Goal: Task Accomplishment & Management: Manage account settings

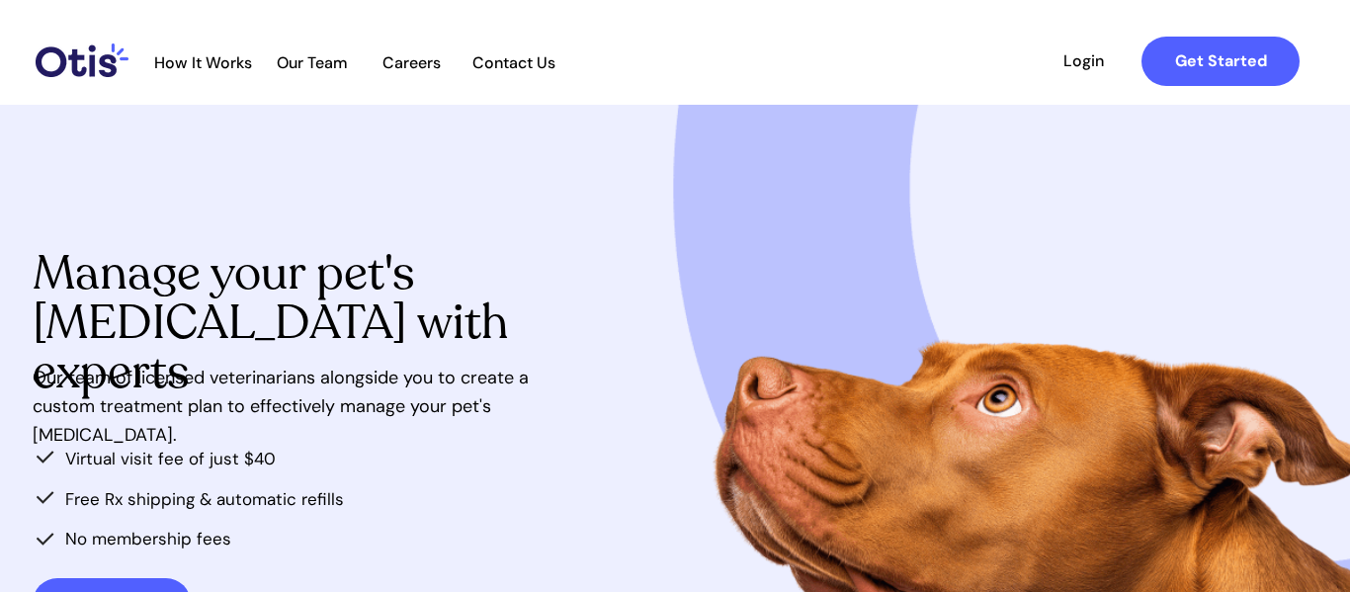
click at [1070, 67] on span "Login" at bounding box center [1083, 60] width 91 height 19
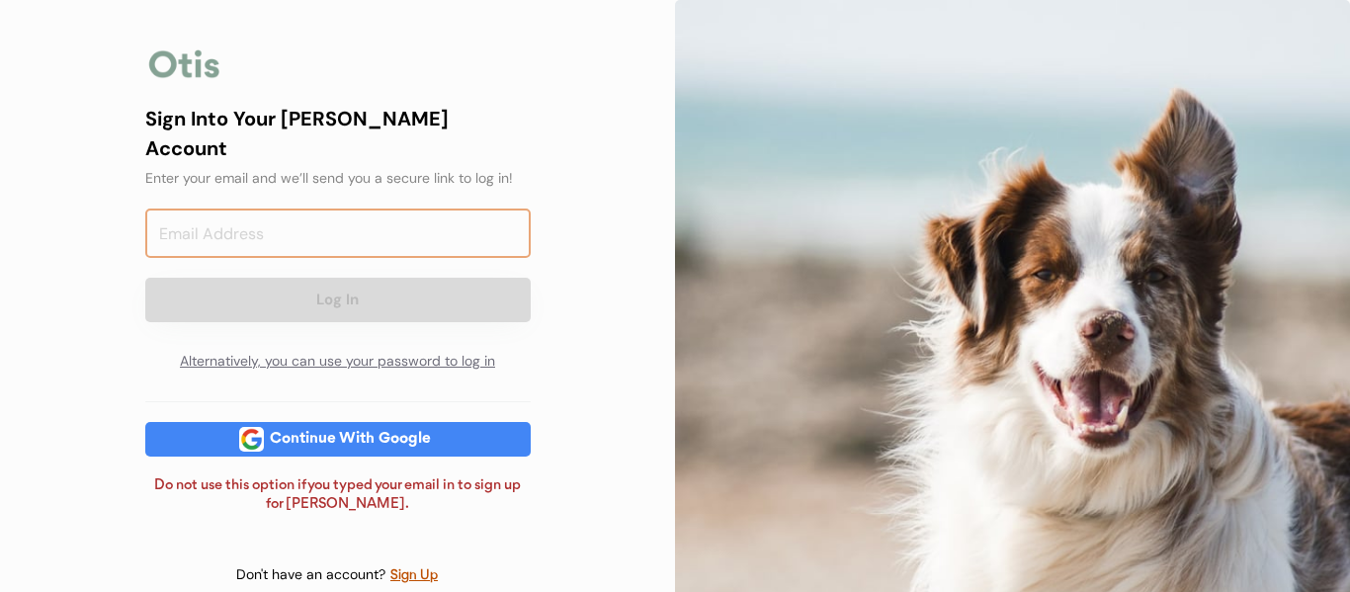
click at [337, 218] on input "email" at bounding box center [337, 233] width 385 height 49
type input "[EMAIL_ADDRESS][DOMAIN_NAME]"
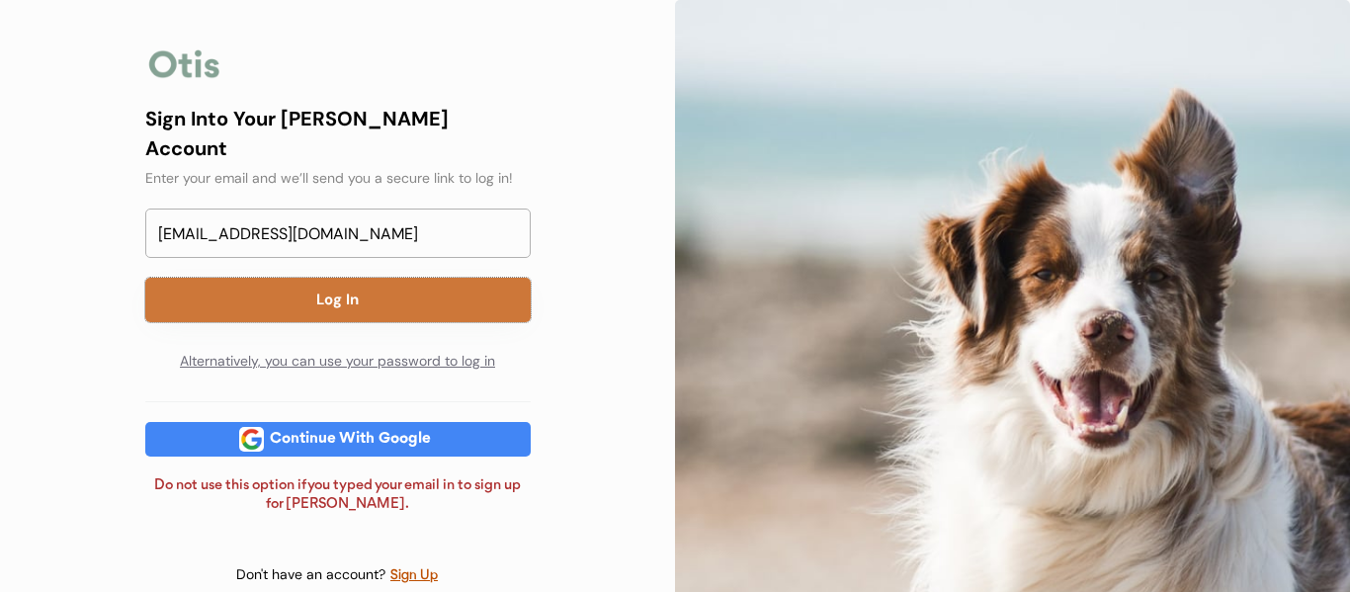
click at [327, 278] on button "Log In" at bounding box center [337, 300] width 385 height 44
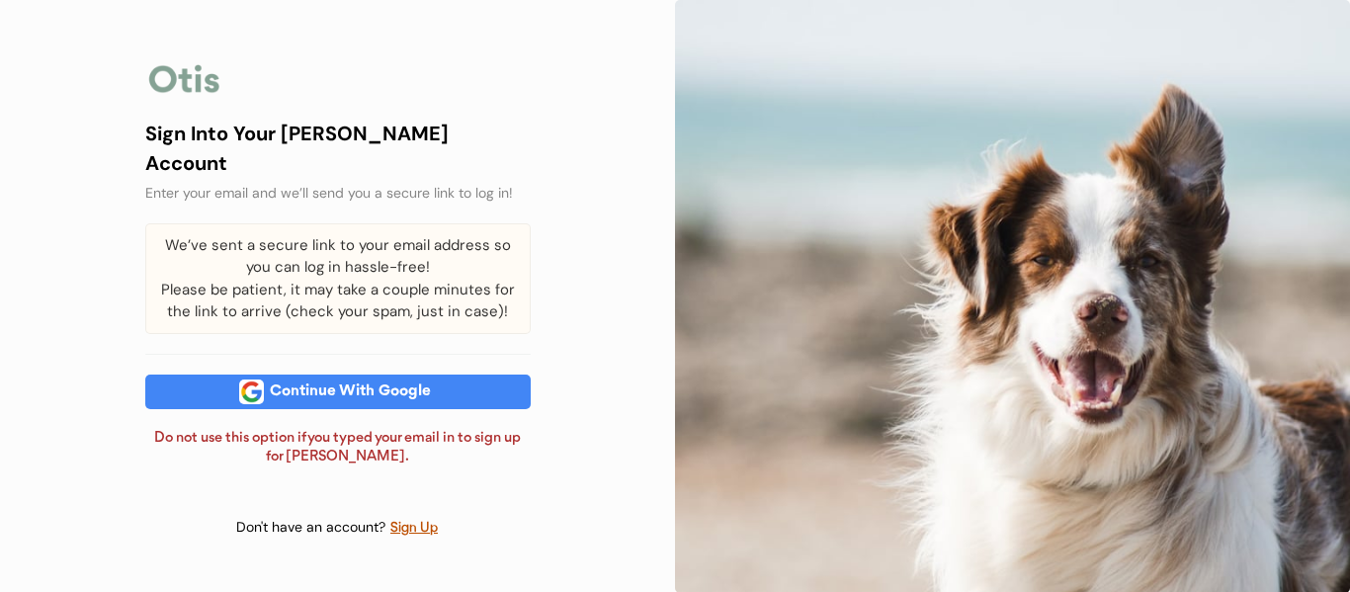
click at [350, 388] on div "Continue With Google" at bounding box center [350, 391] width 173 height 15
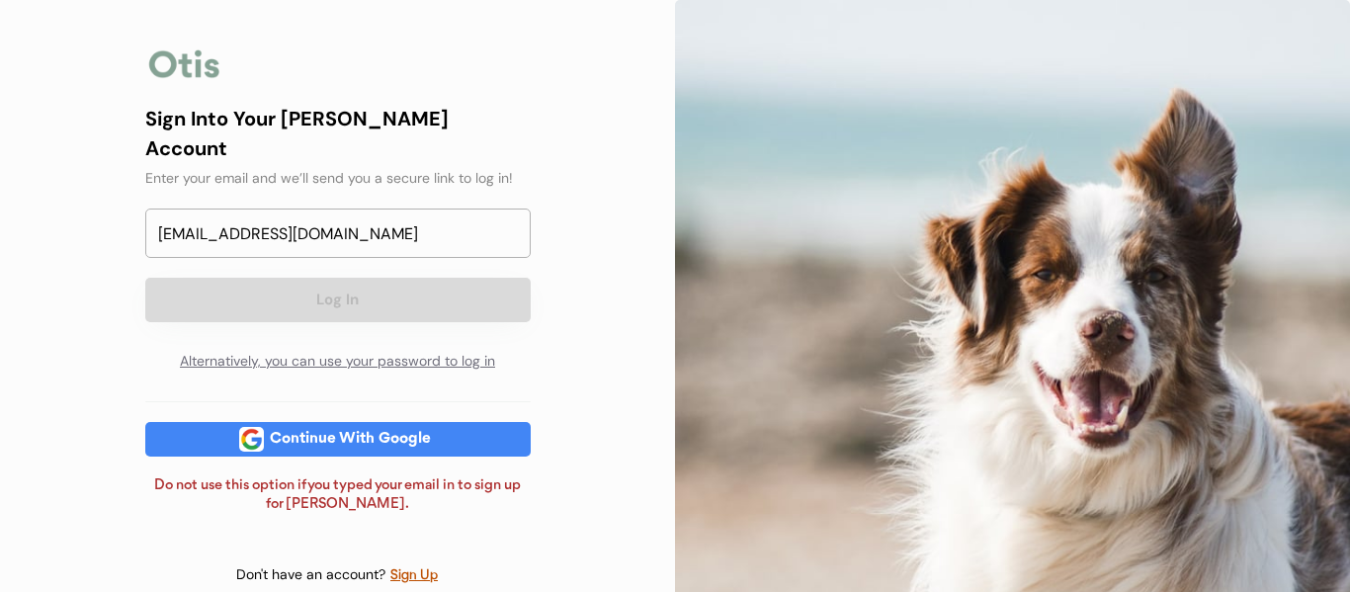
click at [594, 224] on div "Sign Into Your Otis Account Enter your email and we’ll send you a secure link t…" at bounding box center [337, 313] width 675 height 627
click at [476, 281] on button "Log In" at bounding box center [337, 300] width 385 height 44
click at [445, 342] on div "Alternatively, you can use your password to log in" at bounding box center [337, 362] width 385 height 40
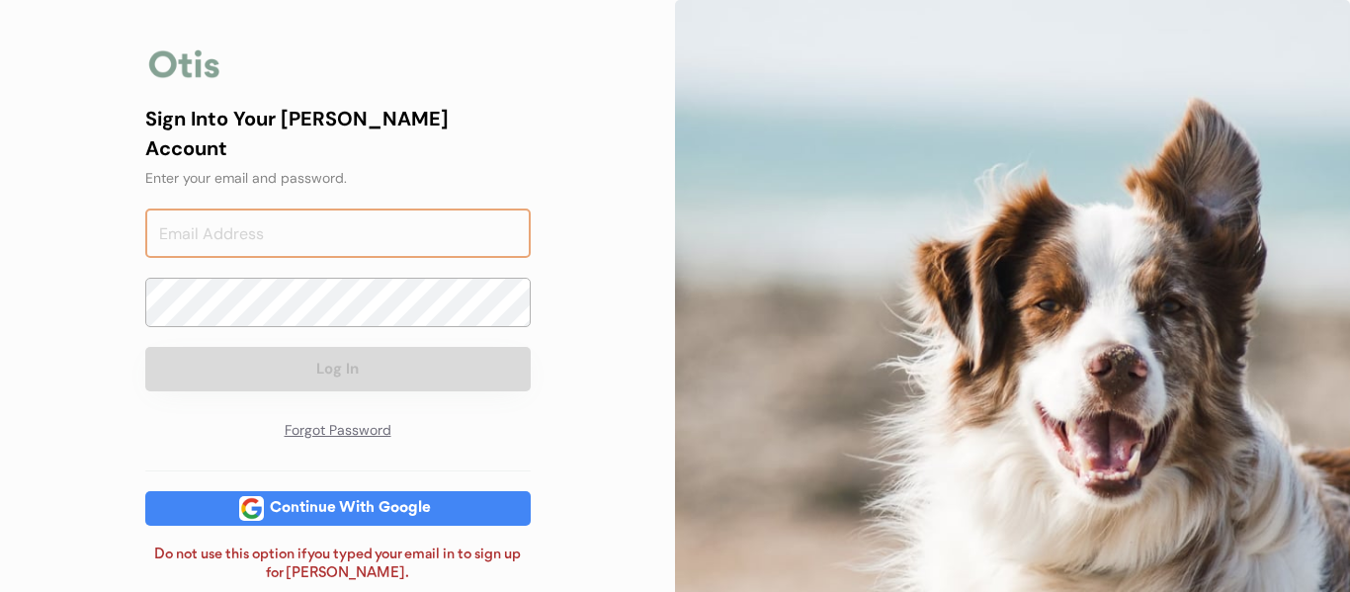
click at [410, 209] on input "email" at bounding box center [337, 233] width 385 height 49
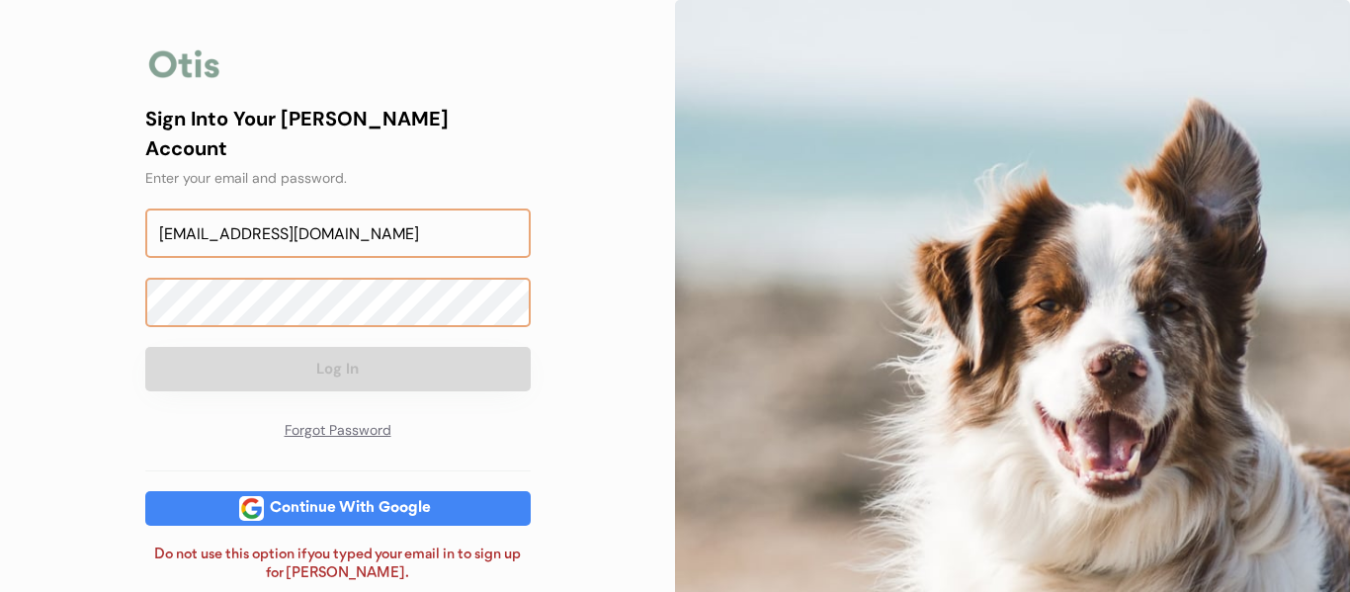
click at [393, 212] on input "jenzeigler51475@gmail.com" at bounding box center [337, 233] width 385 height 49
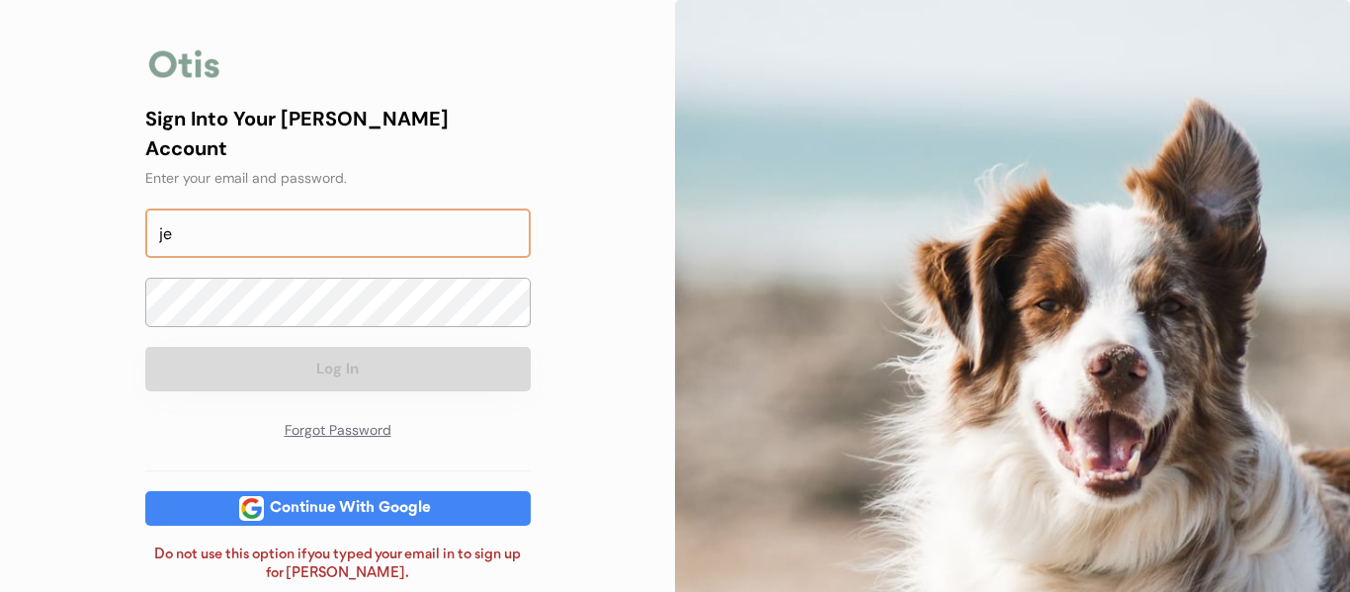
type input "j"
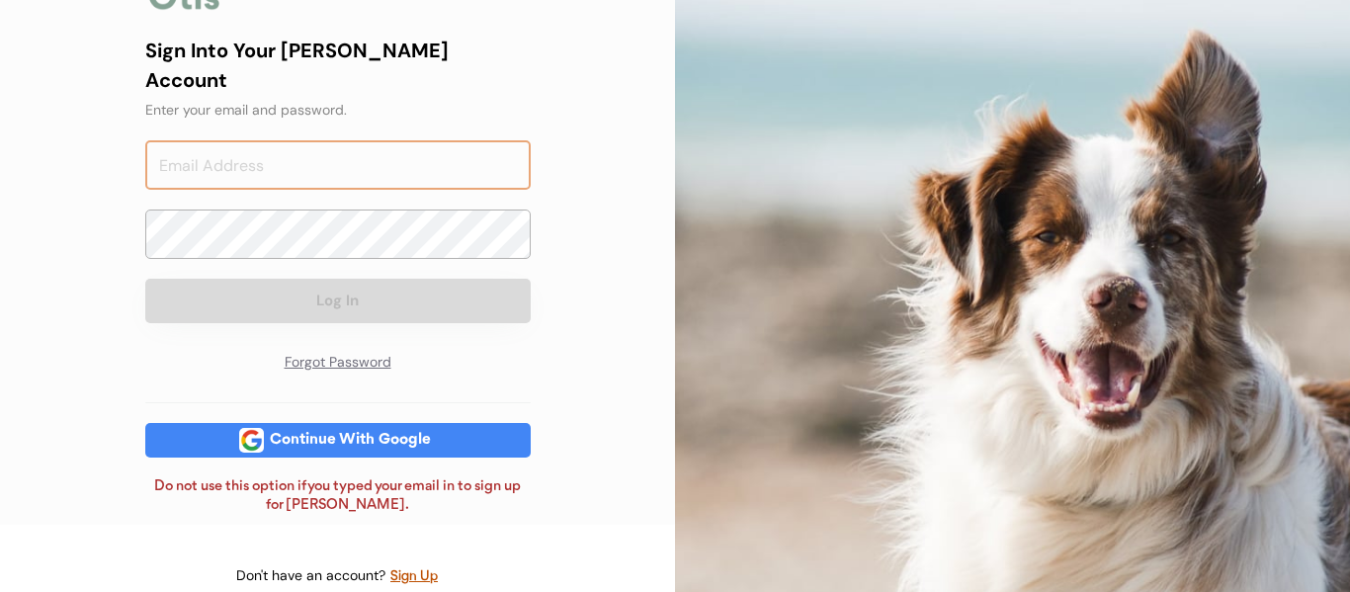
scroll to position [78, 0]
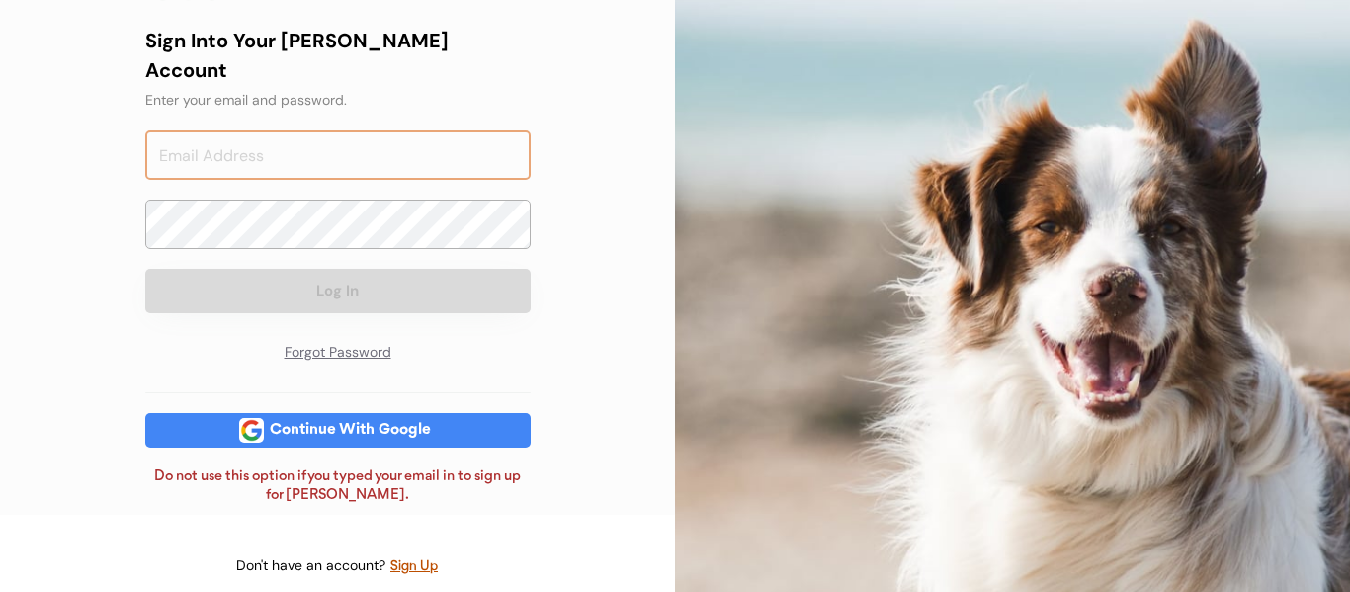
click at [483, 413] on div "Continue With Google" at bounding box center [337, 430] width 385 height 35
